Goal: Task Accomplishment & Management: Manage account settings

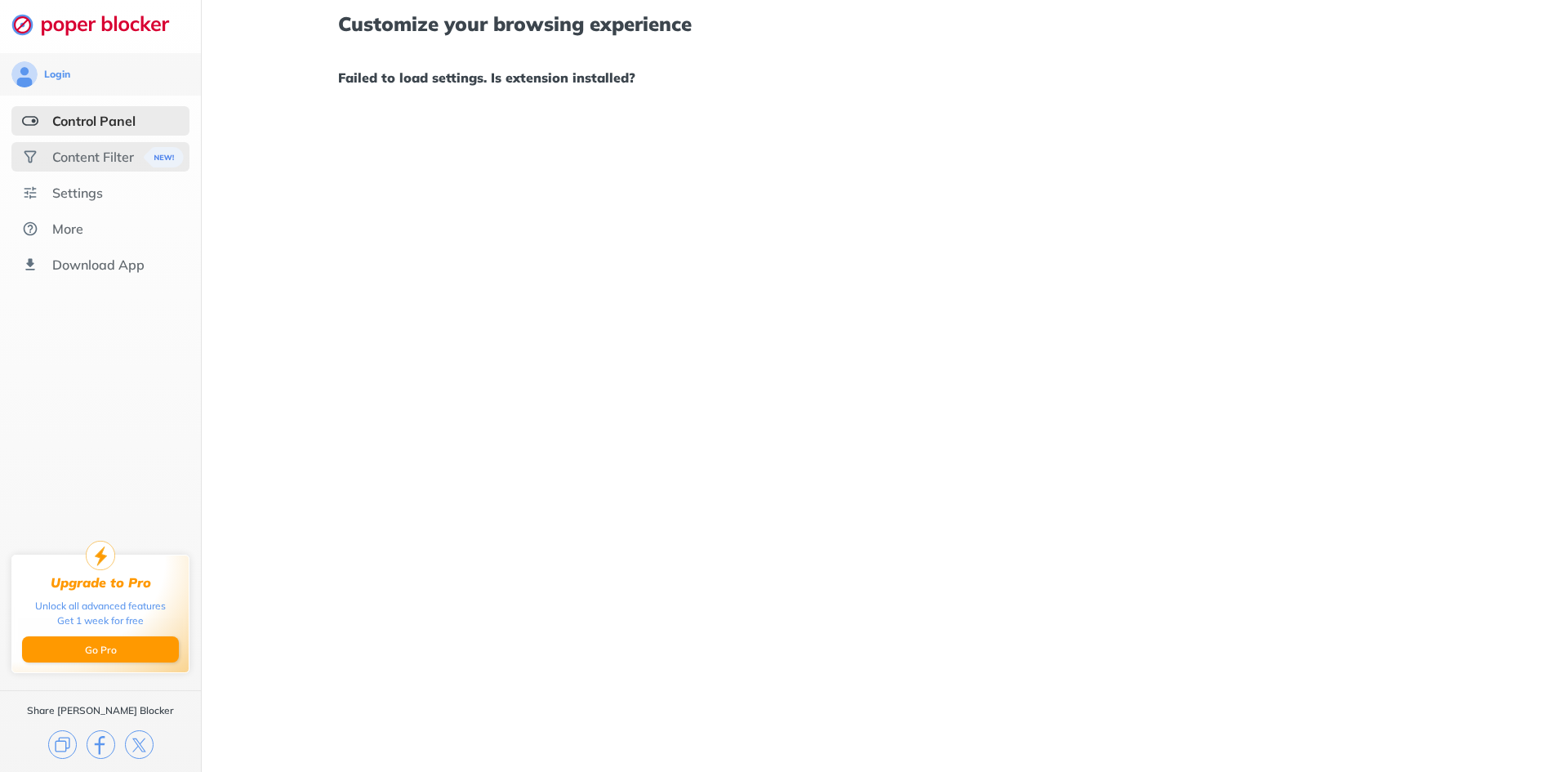
click at [116, 143] on div "Content Filter" at bounding box center [100, 157] width 178 height 30
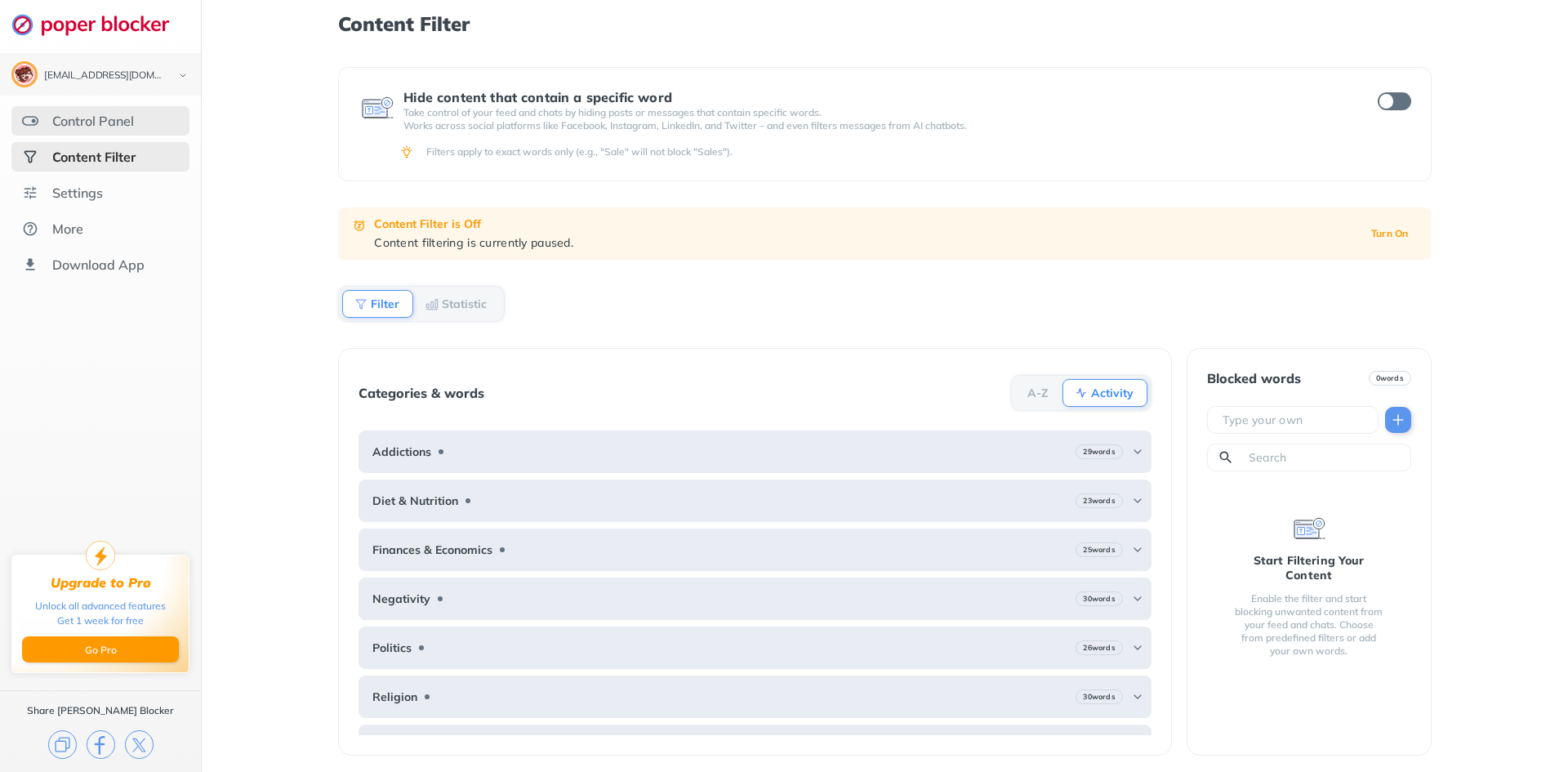
click at [112, 115] on div "Control Panel" at bounding box center [93, 121] width 81 height 16
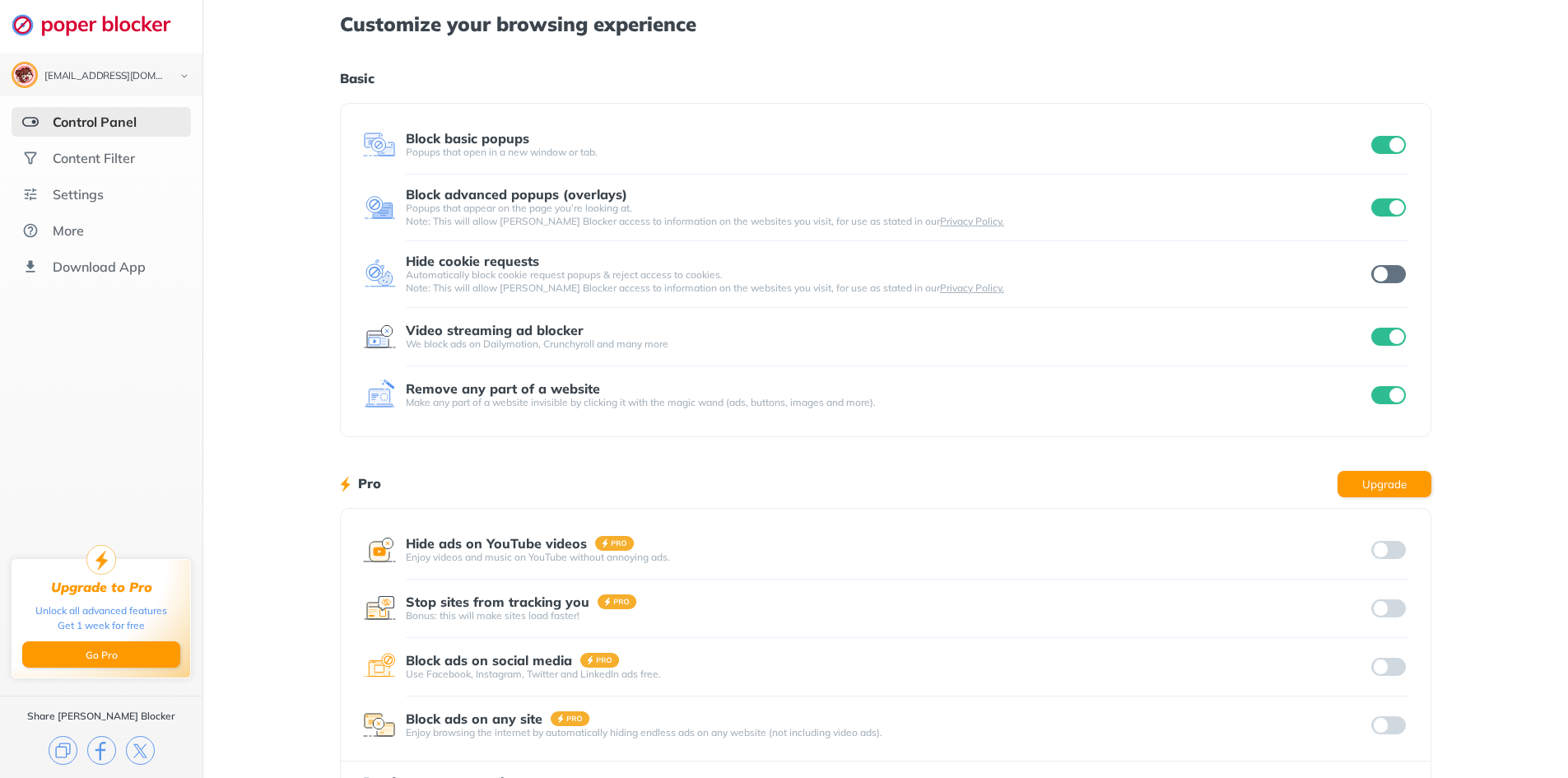
click at [1377, 269] on input "checkbox" at bounding box center [1389, 275] width 35 height 18
